Goal: Information Seeking & Learning: Learn about a topic

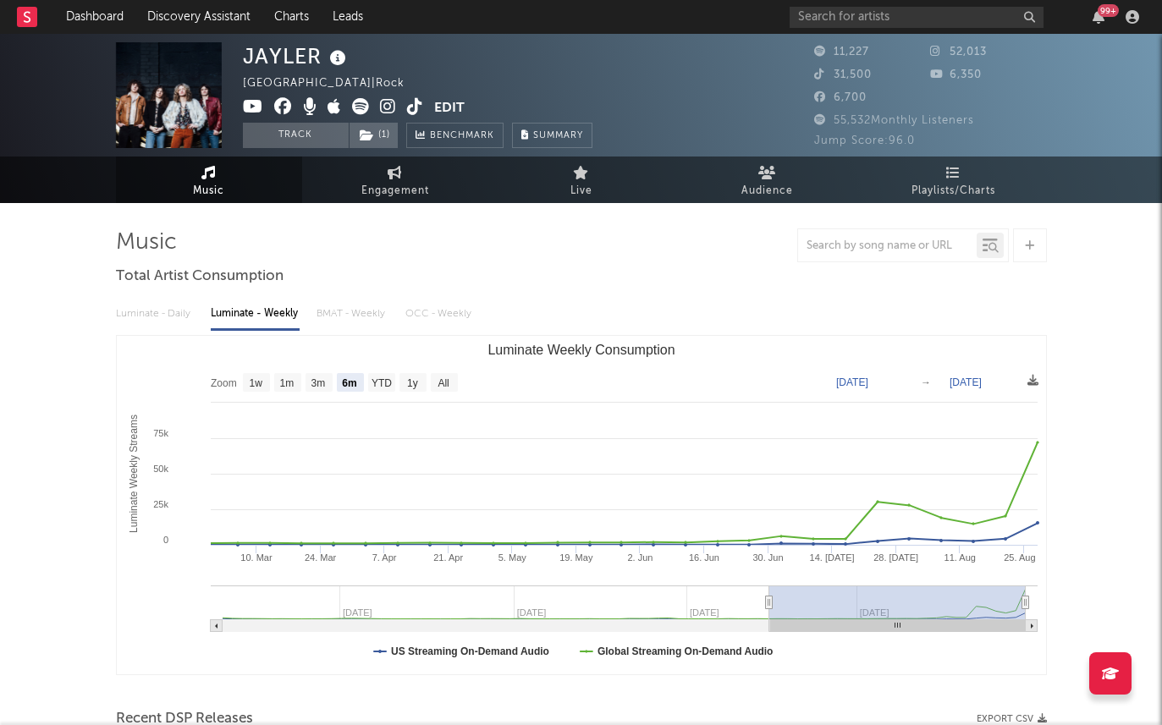
select select "6m"
click at [174, 31] on link "Discovery Assistant" at bounding box center [198, 17] width 127 height 34
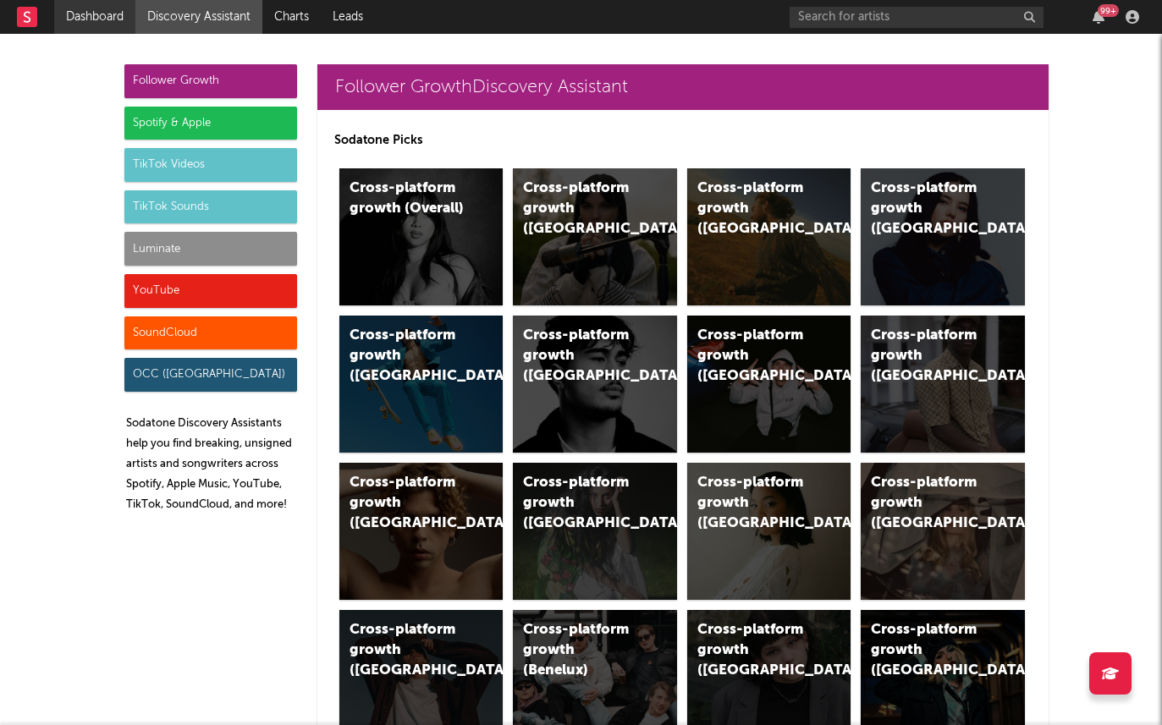
click at [93, 9] on link "Dashboard" at bounding box center [94, 17] width 81 height 34
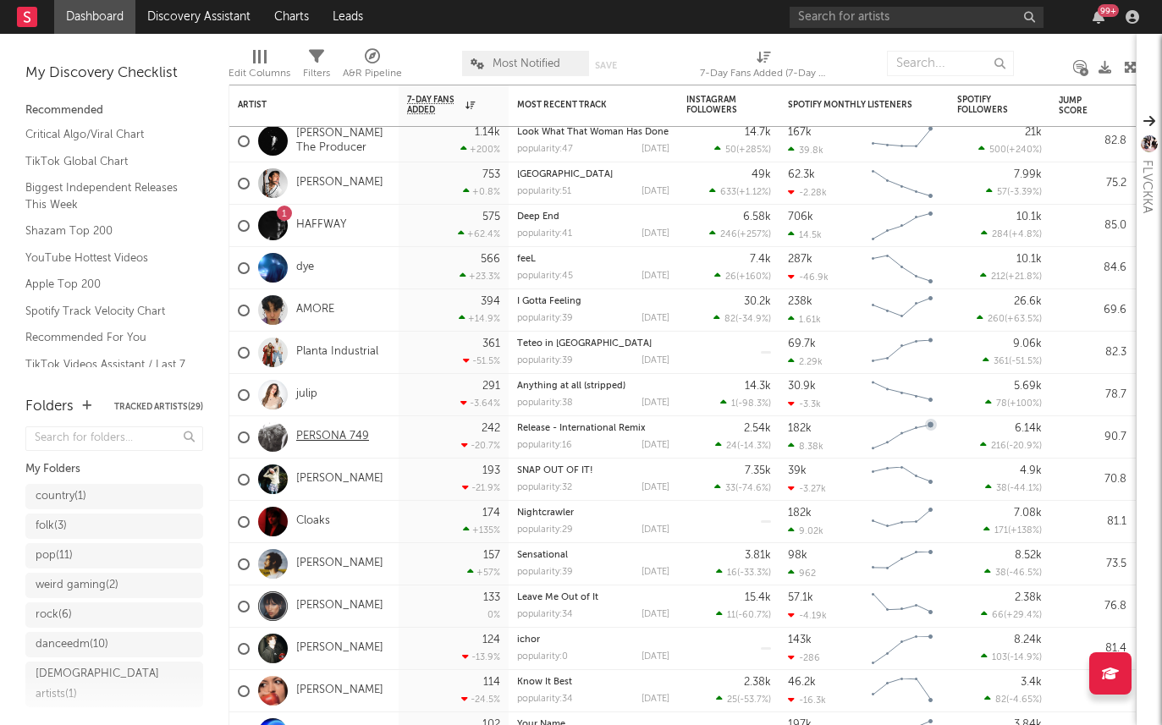
click at [328, 434] on link "PERSONA 749" at bounding box center [332, 437] width 73 height 14
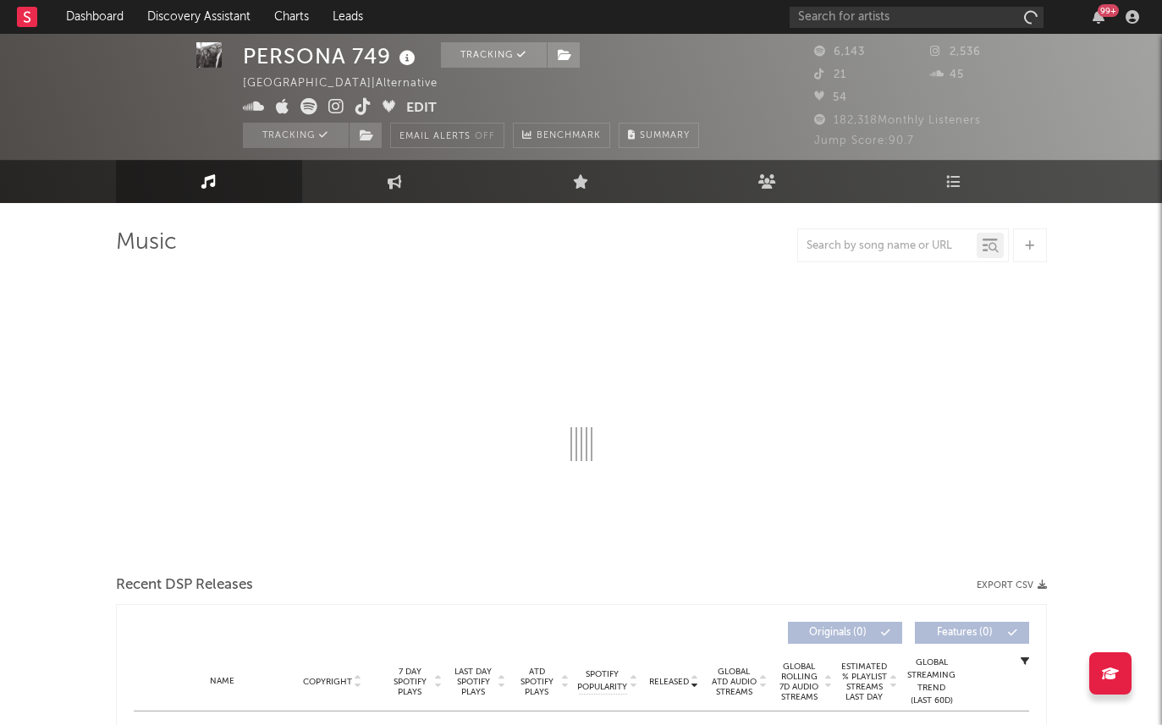
scroll to position [81, 0]
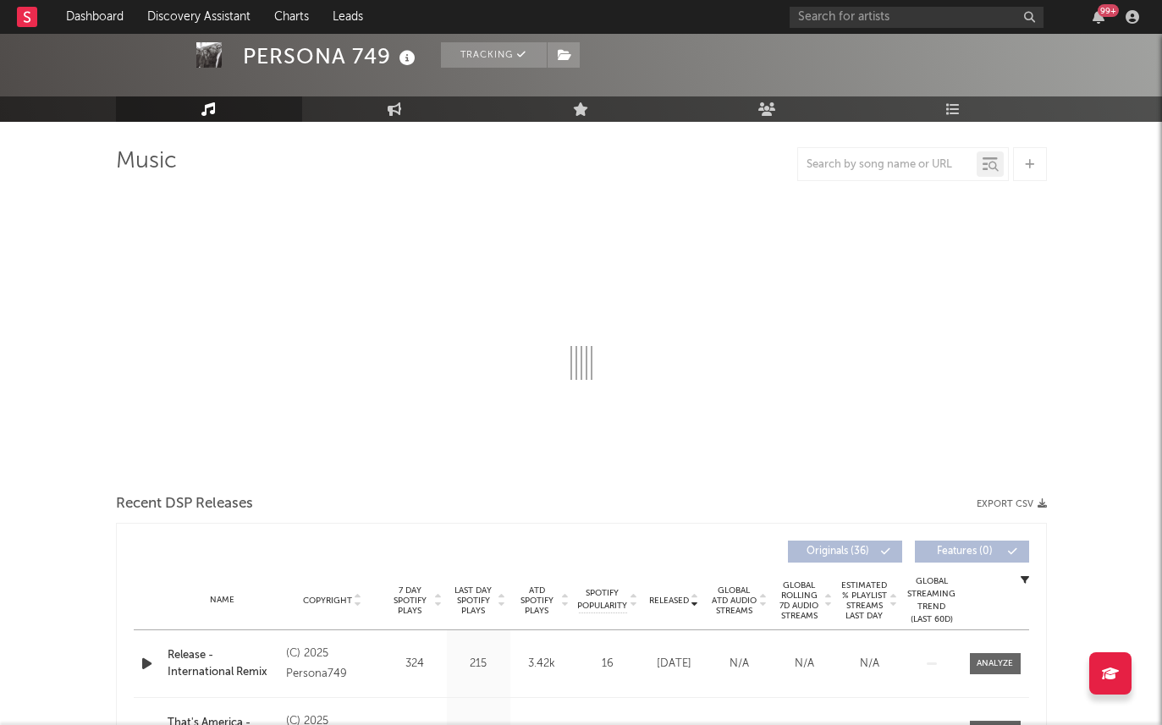
select select "6m"
